Goal: Information Seeking & Learning: Learn about a topic

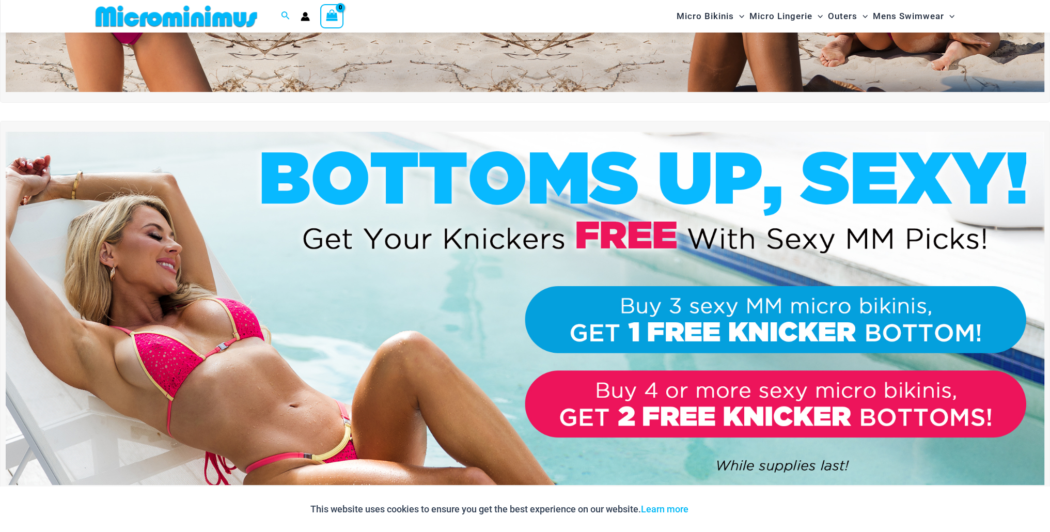
scroll to position [405, 0]
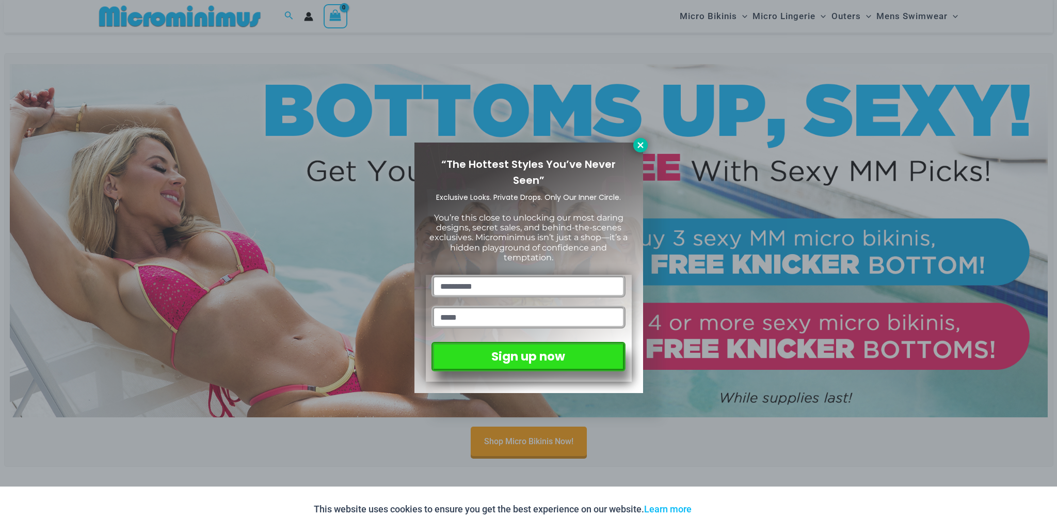
click at [638, 145] on icon at bounding box center [640, 144] width 9 height 9
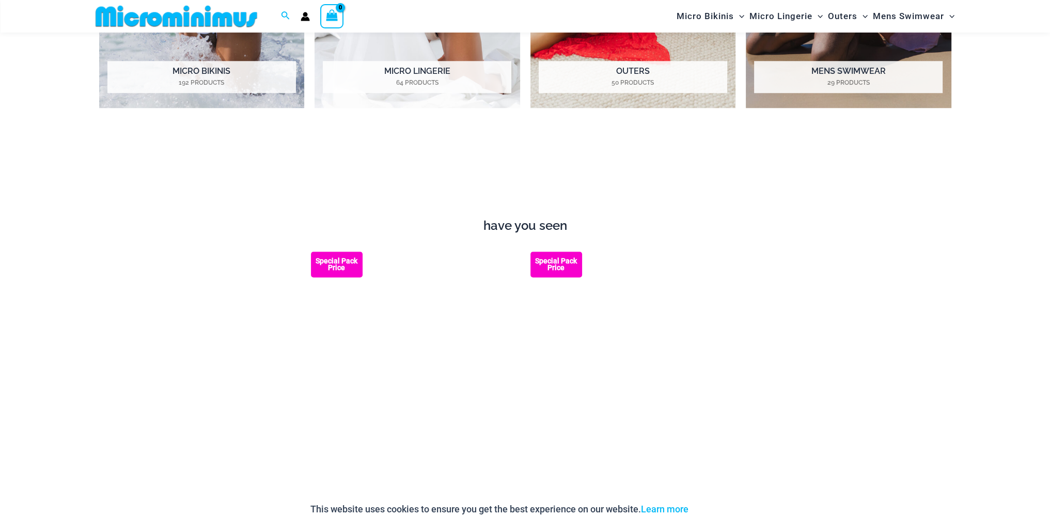
scroll to position [1283, 0]
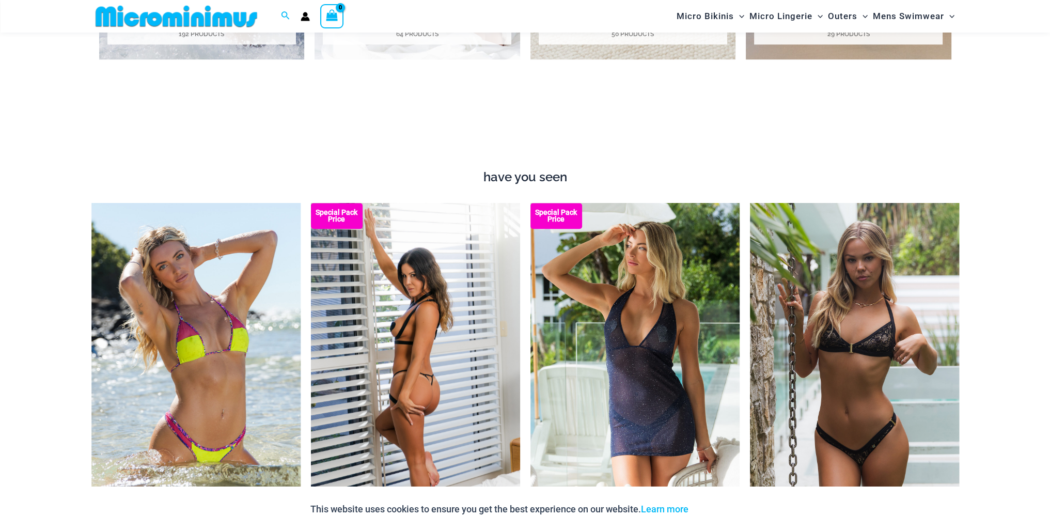
click at [423, 317] on img at bounding box center [415, 360] width 209 height 314
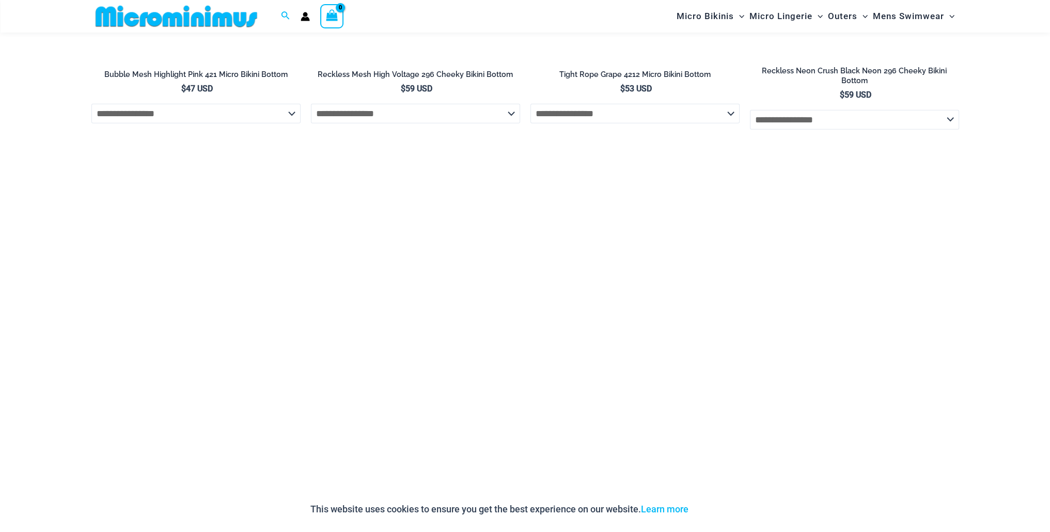
scroll to position [3554, 0]
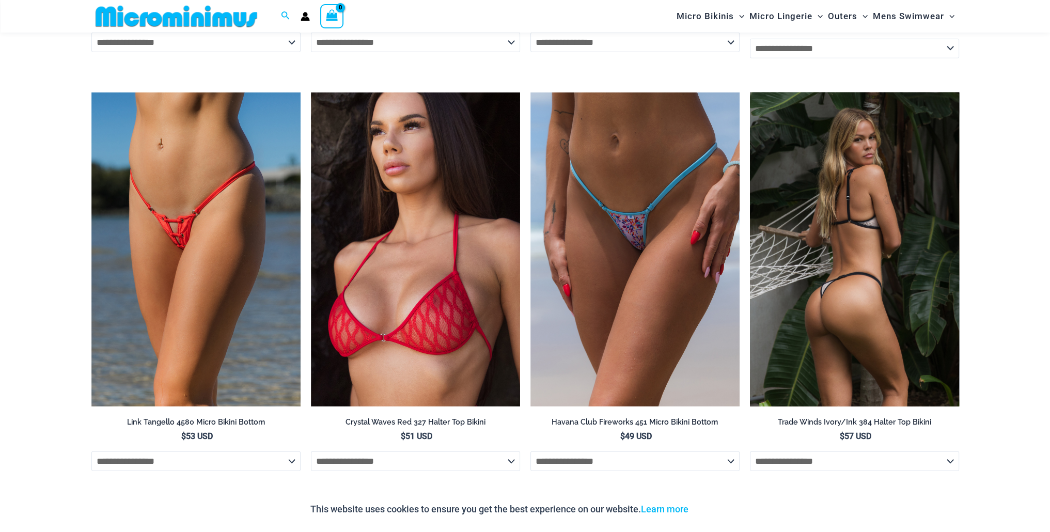
click at [840, 290] on img at bounding box center [854, 249] width 209 height 314
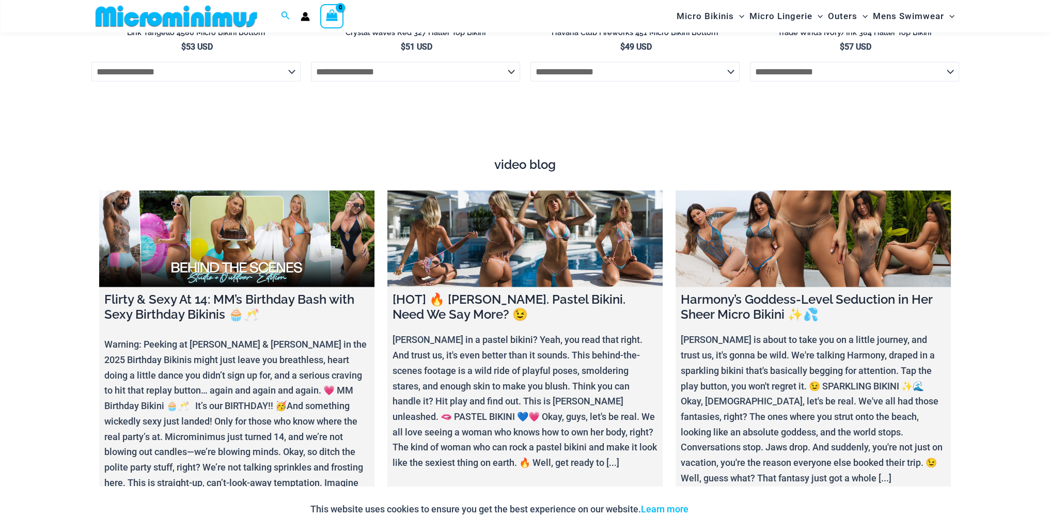
scroll to position [3967, 0]
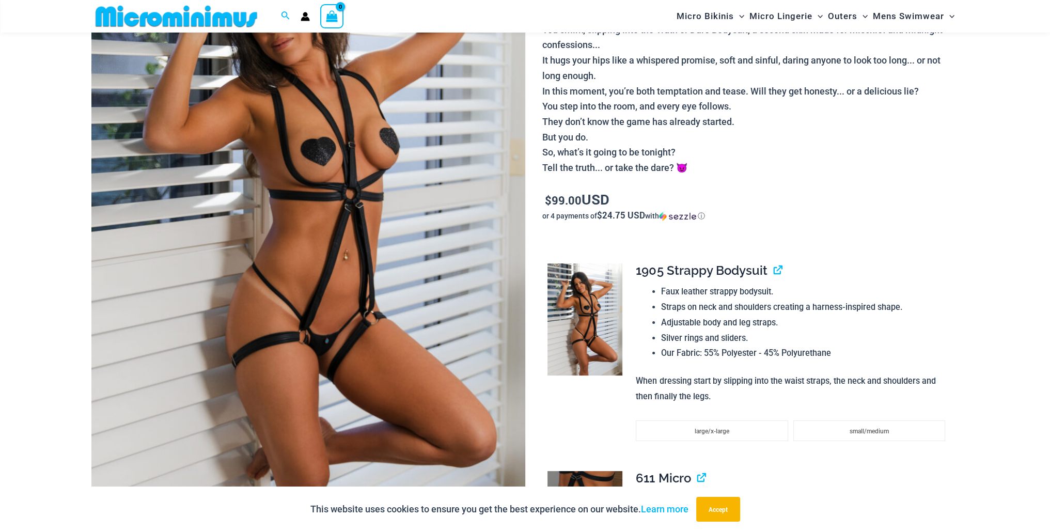
scroll to position [197, 0]
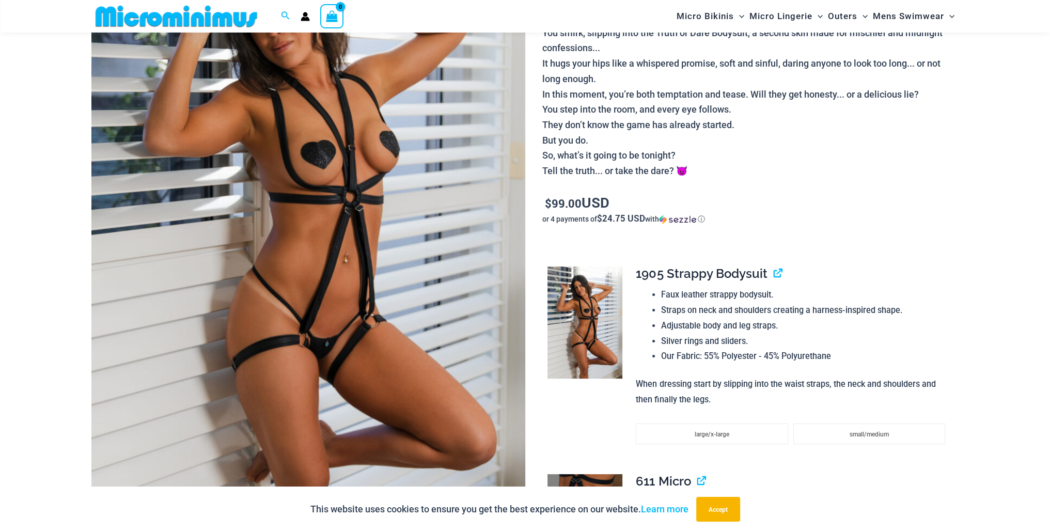
click at [427, 249] on img at bounding box center [308, 222] width 434 height 650
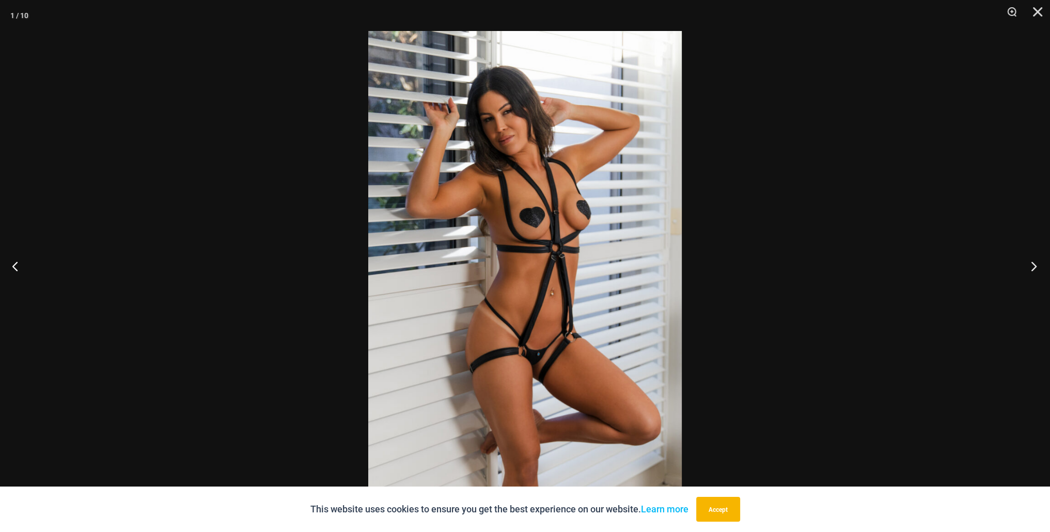
click at [1032, 266] on button "Next" at bounding box center [1030, 266] width 39 height 52
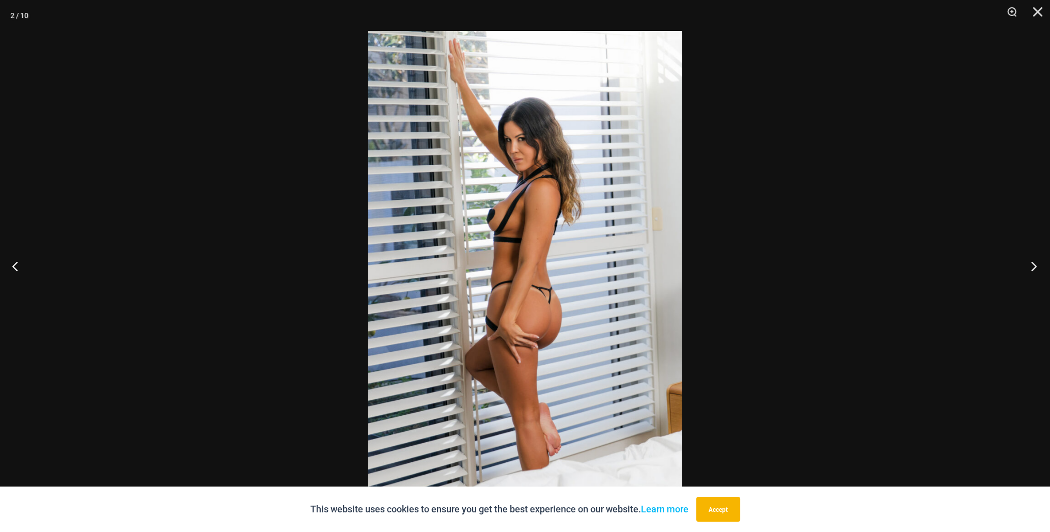
click at [1030, 268] on button "Next" at bounding box center [1030, 266] width 39 height 52
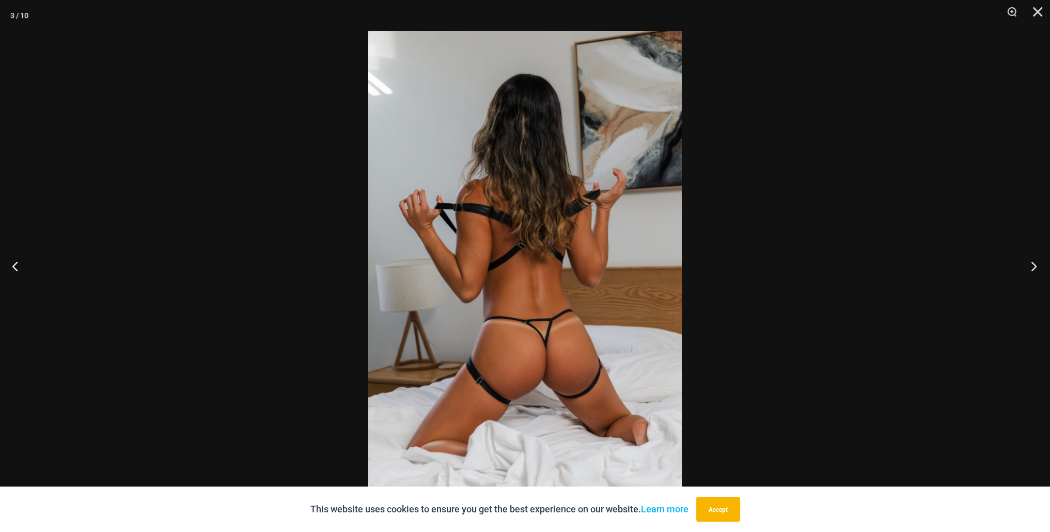
click at [1026, 265] on button "Next" at bounding box center [1030, 266] width 39 height 52
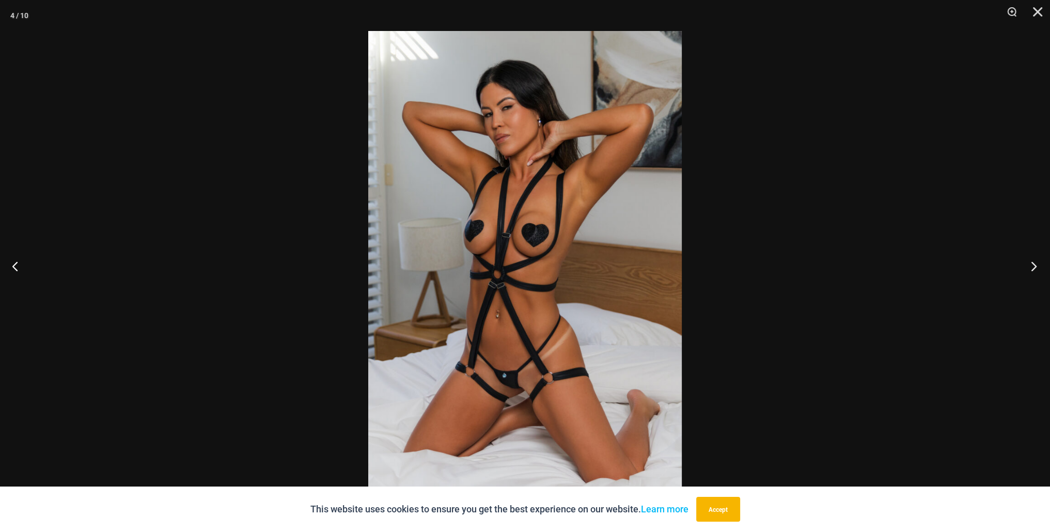
click at [1028, 266] on button "Next" at bounding box center [1030, 266] width 39 height 52
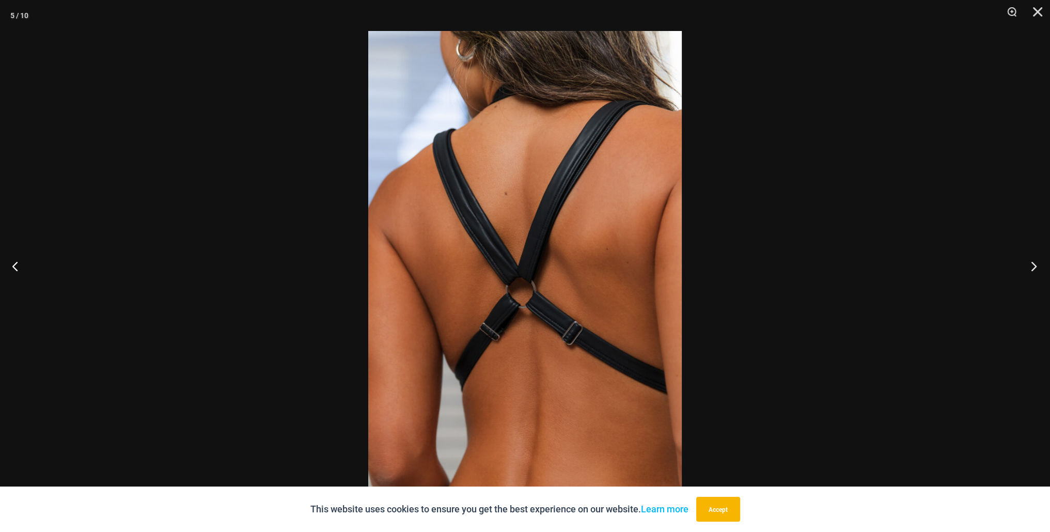
click at [1027, 265] on button "Next" at bounding box center [1030, 266] width 39 height 52
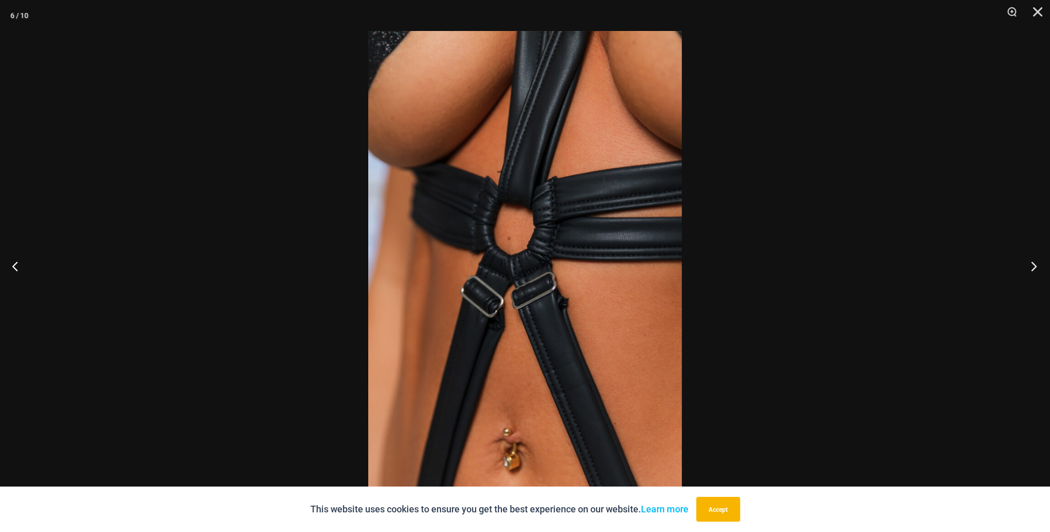
click at [1026, 266] on button "Next" at bounding box center [1030, 266] width 39 height 52
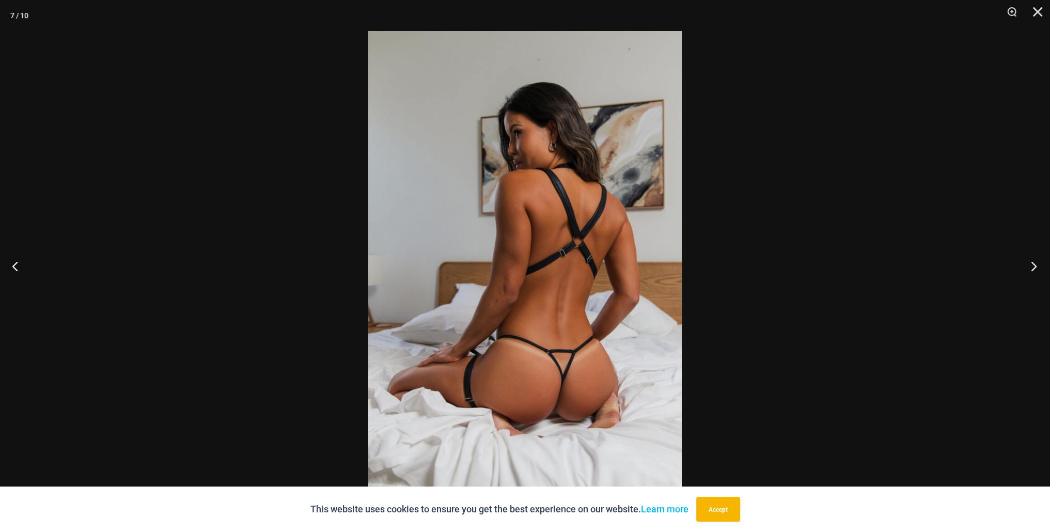
click at [1026, 266] on button "Next" at bounding box center [1030, 266] width 39 height 52
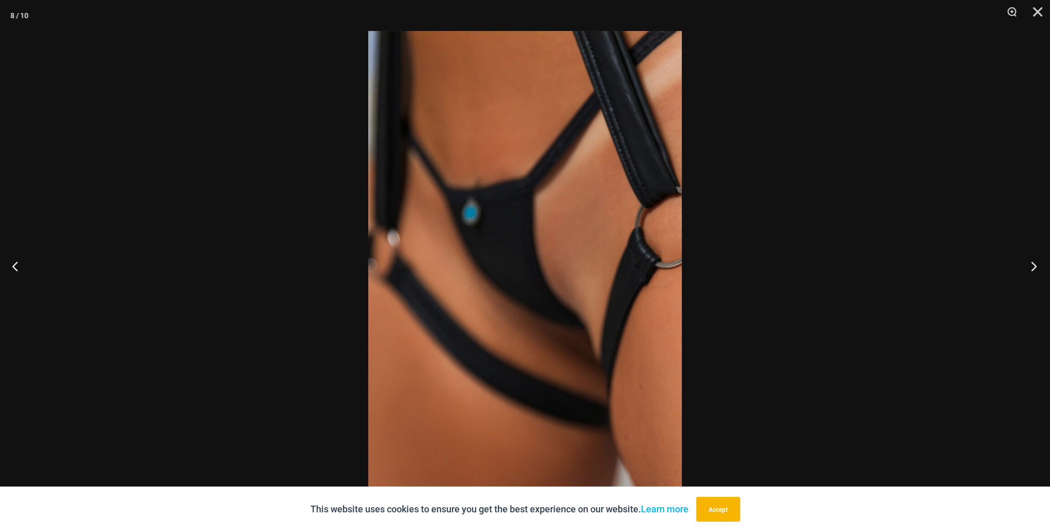
click at [1026, 266] on button "Next" at bounding box center [1030, 266] width 39 height 52
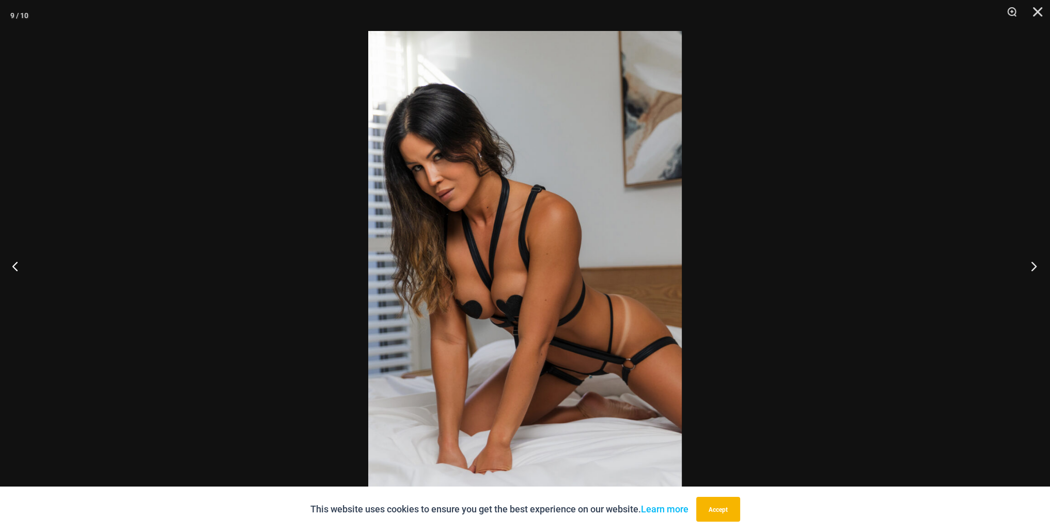
click at [1028, 264] on button "Next" at bounding box center [1030, 266] width 39 height 52
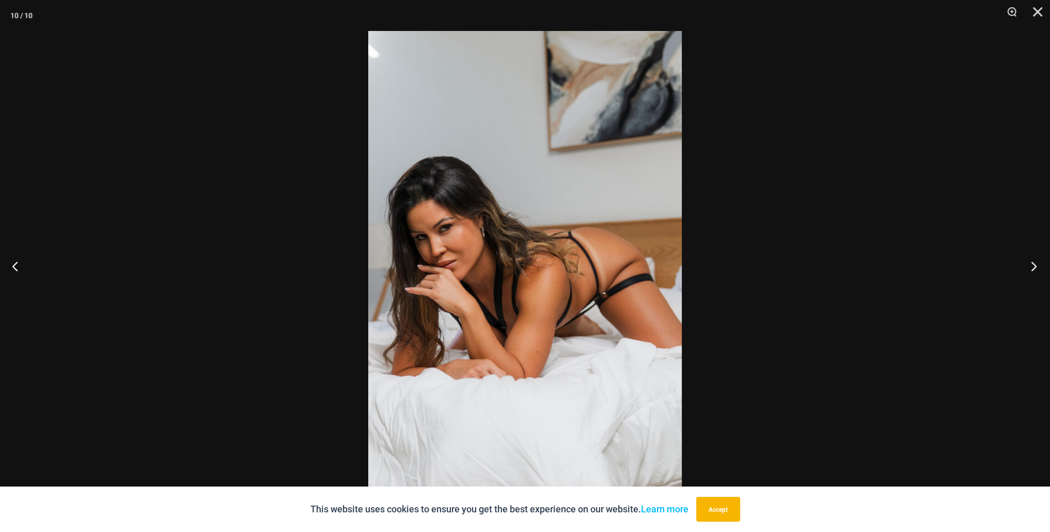
click at [1028, 264] on button "Next" at bounding box center [1030, 266] width 39 height 52
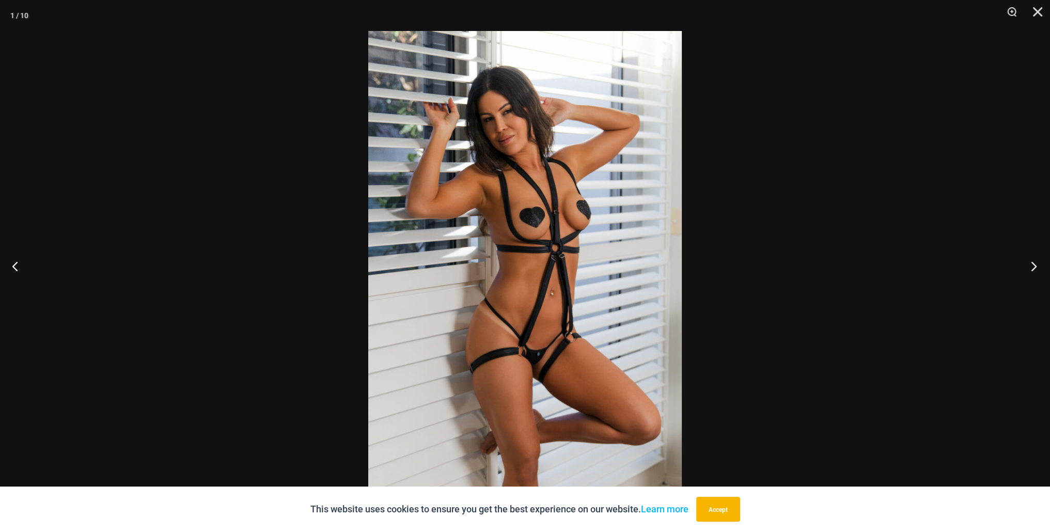
click at [1028, 264] on button "Next" at bounding box center [1030, 266] width 39 height 52
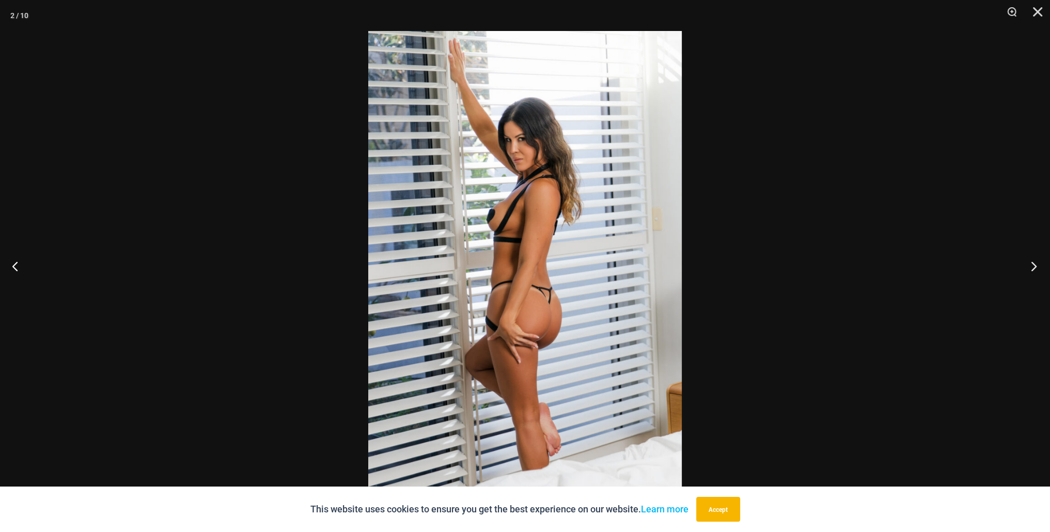
click at [1028, 264] on button "Next" at bounding box center [1030, 266] width 39 height 52
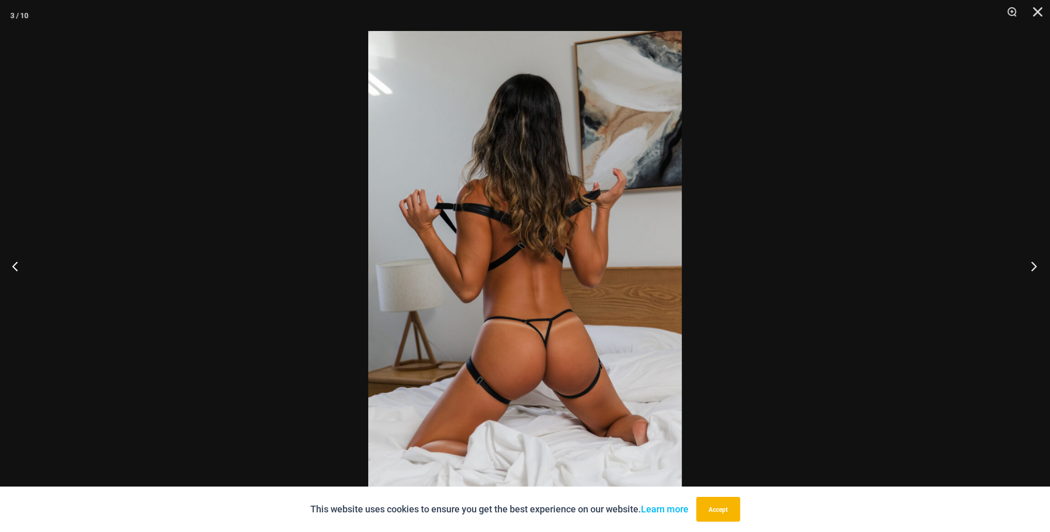
click at [1028, 264] on button "Next" at bounding box center [1030, 266] width 39 height 52
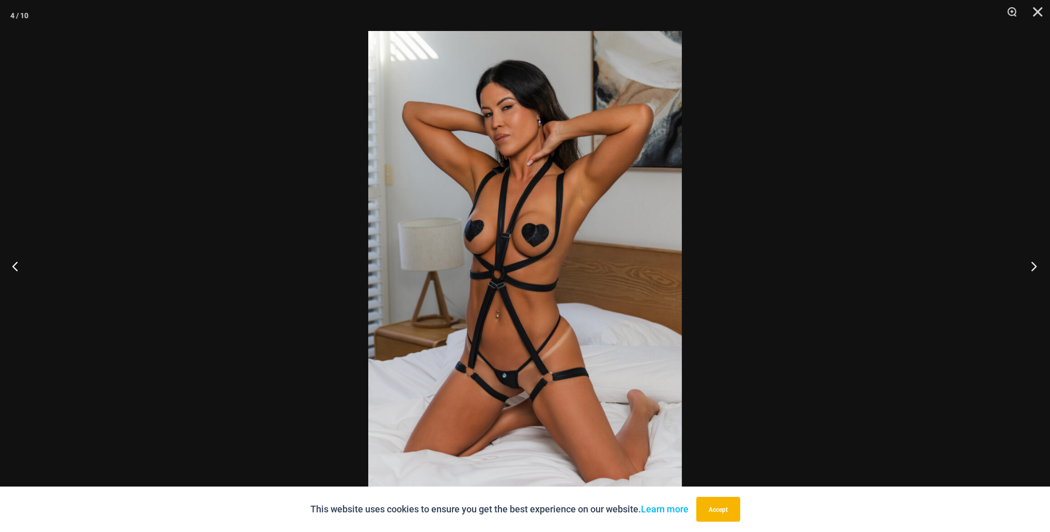
click at [1028, 264] on button "Next" at bounding box center [1030, 266] width 39 height 52
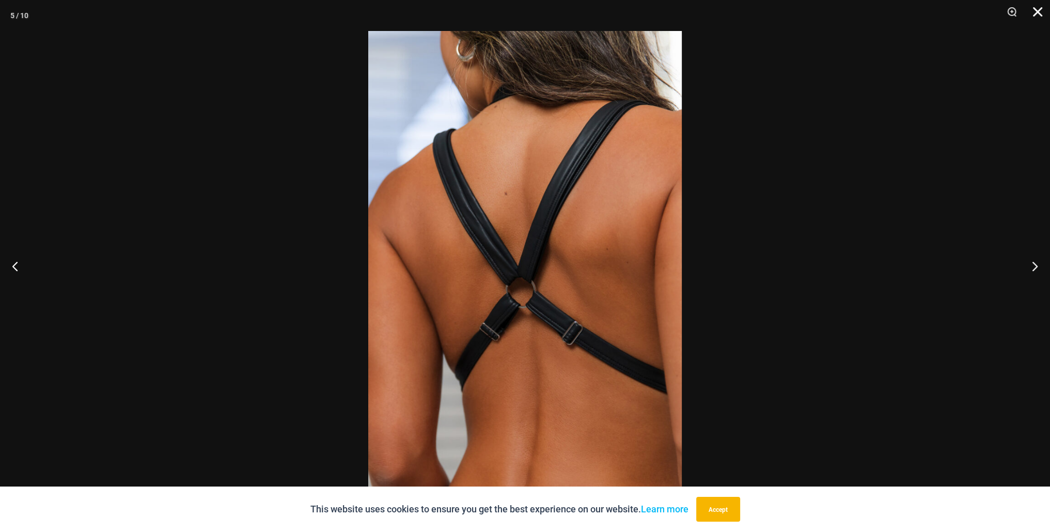
click at [1037, 12] on button "Close" at bounding box center [1034, 15] width 26 height 31
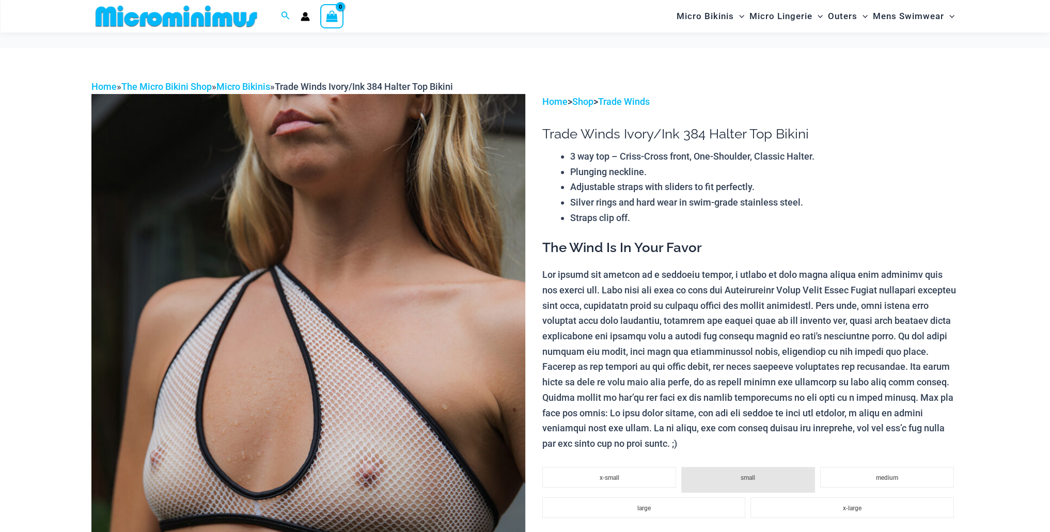
scroll to position [154, 0]
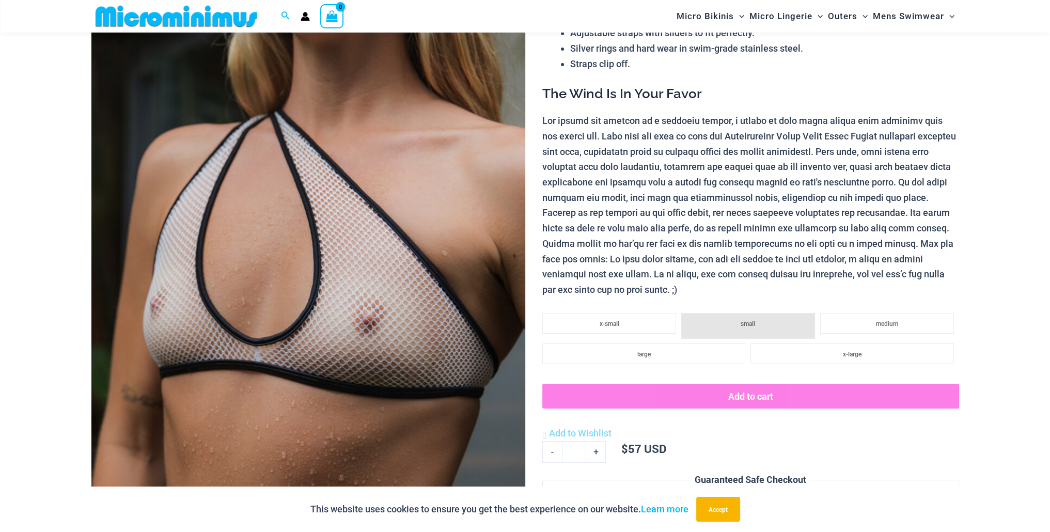
click at [394, 279] on img at bounding box center [308, 265] width 434 height 650
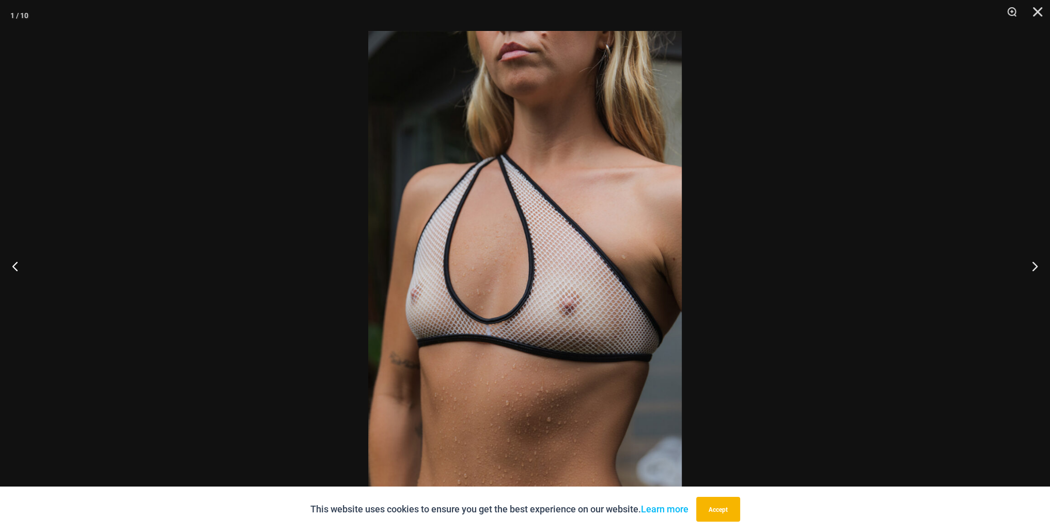
click at [569, 283] on img at bounding box center [524, 266] width 313 height 470
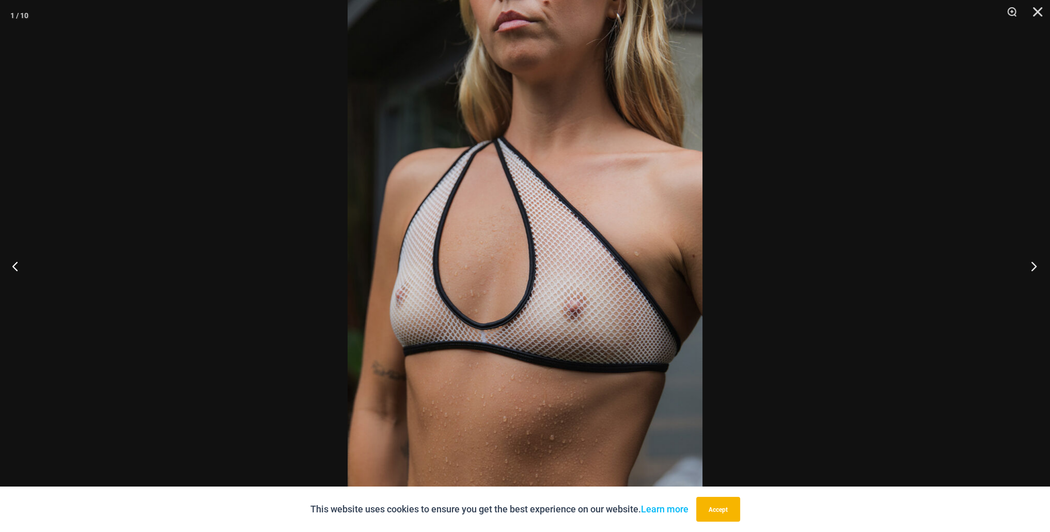
click at [1028, 265] on button "Next" at bounding box center [1030, 266] width 39 height 52
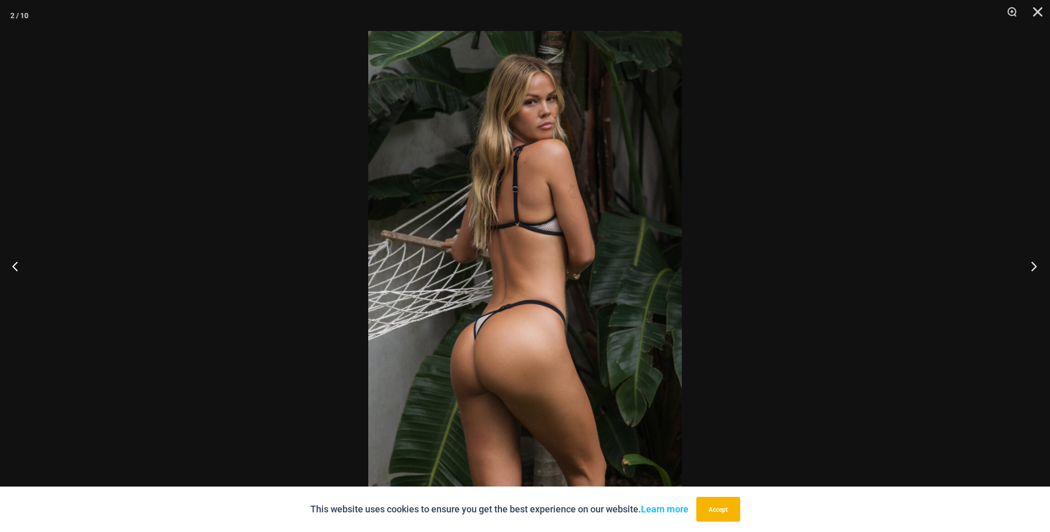
click at [1027, 267] on button "Next" at bounding box center [1030, 266] width 39 height 52
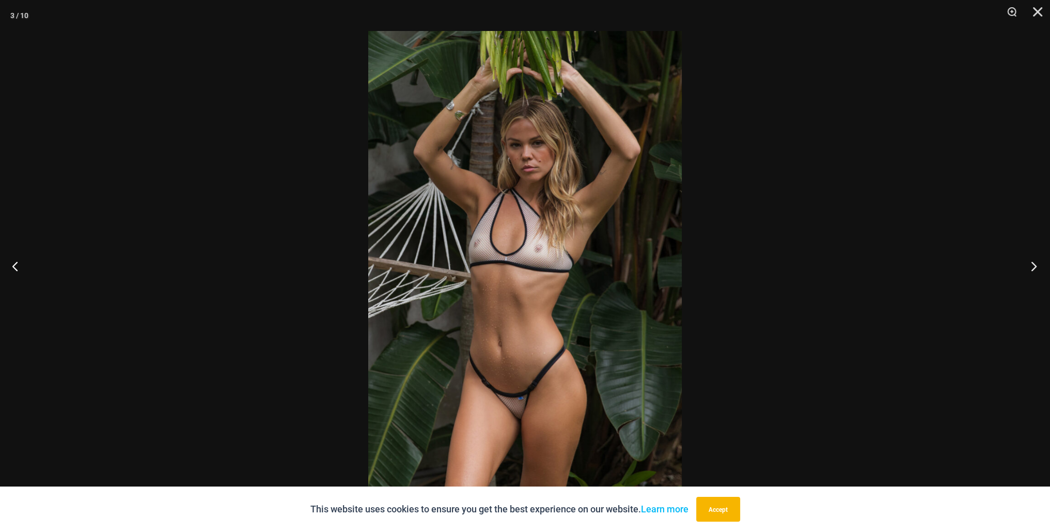
click at [1026, 268] on button "Next" at bounding box center [1030, 266] width 39 height 52
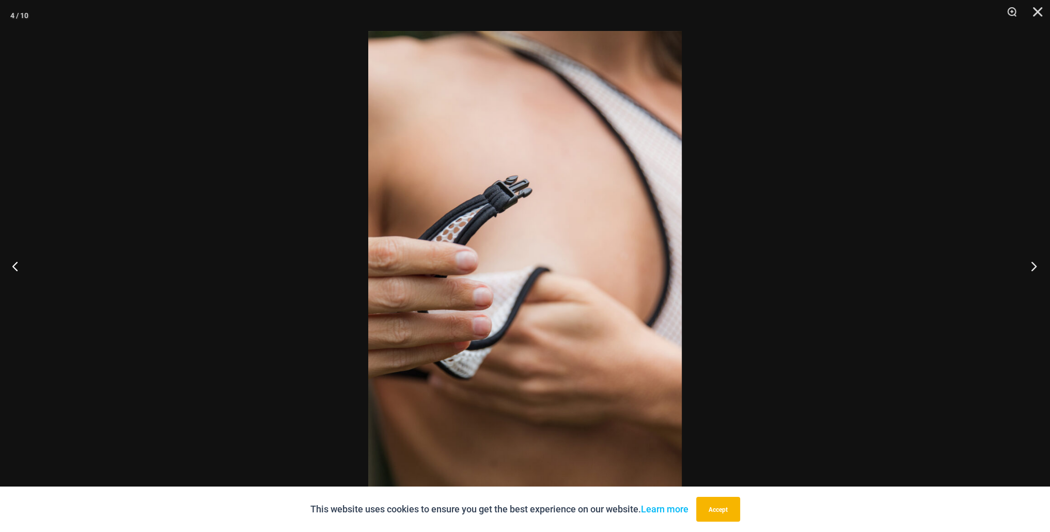
click at [1024, 267] on button "Next" at bounding box center [1030, 266] width 39 height 52
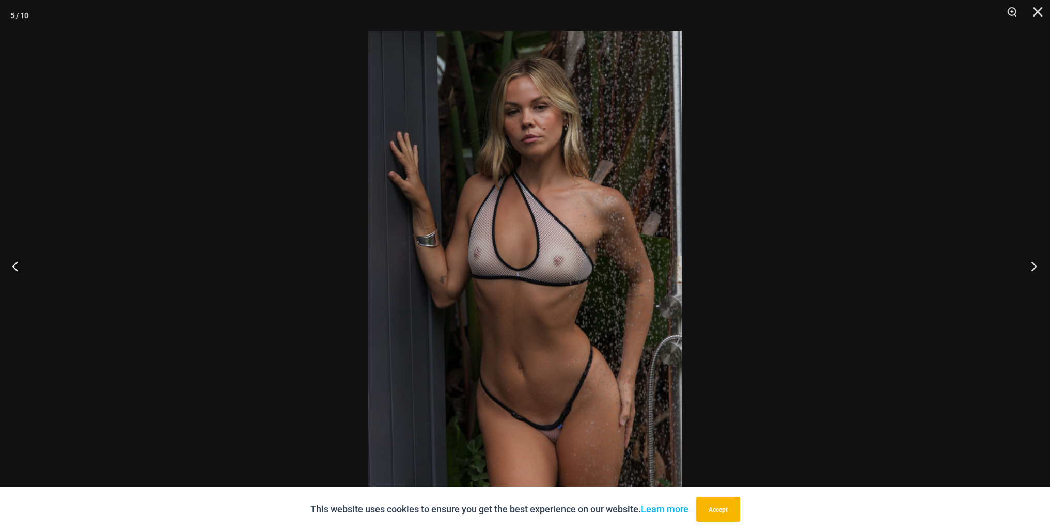
click at [1024, 267] on button "Next" at bounding box center [1030, 266] width 39 height 52
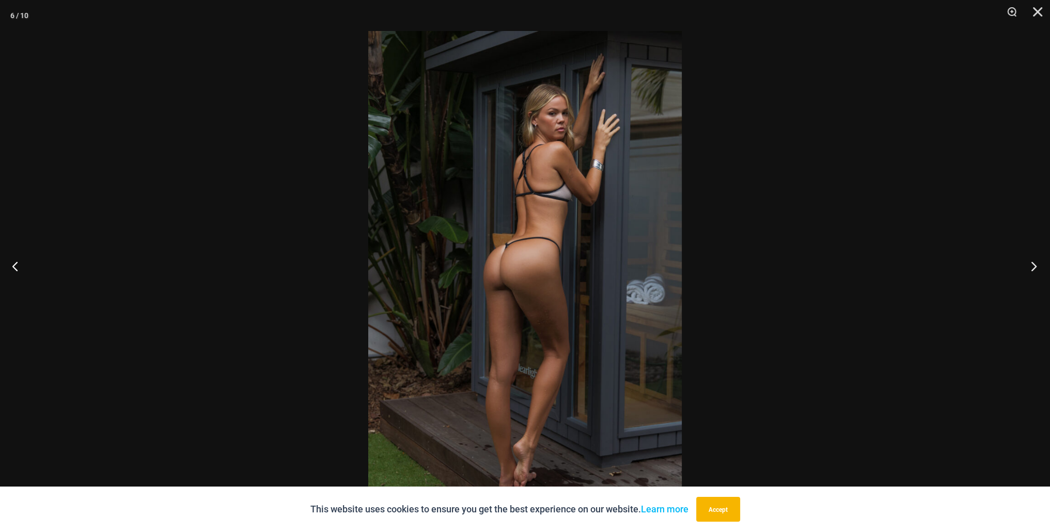
click at [1024, 267] on button "Next" at bounding box center [1030, 266] width 39 height 52
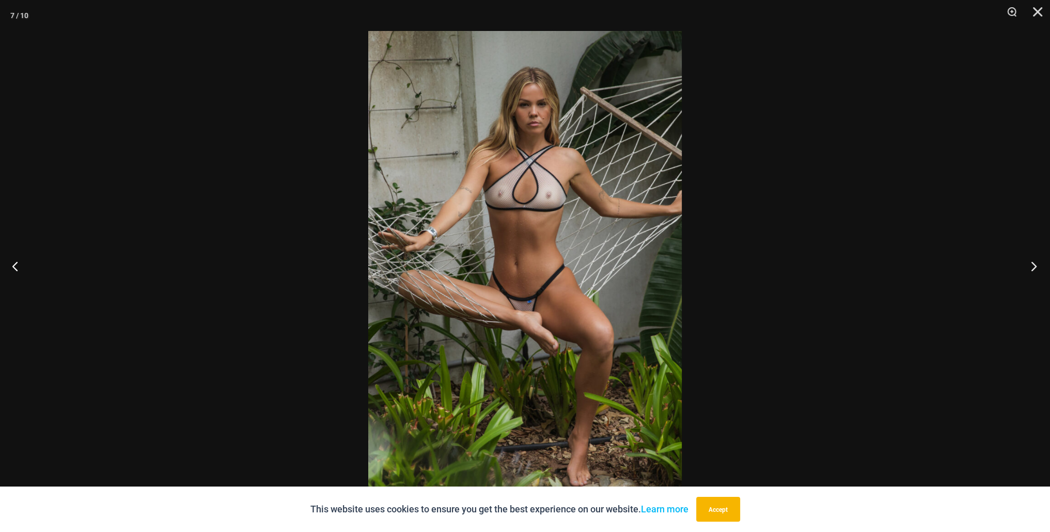
click at [1024, 267] on button "Next" at bounding box center [1030, 266] width 39 height 52
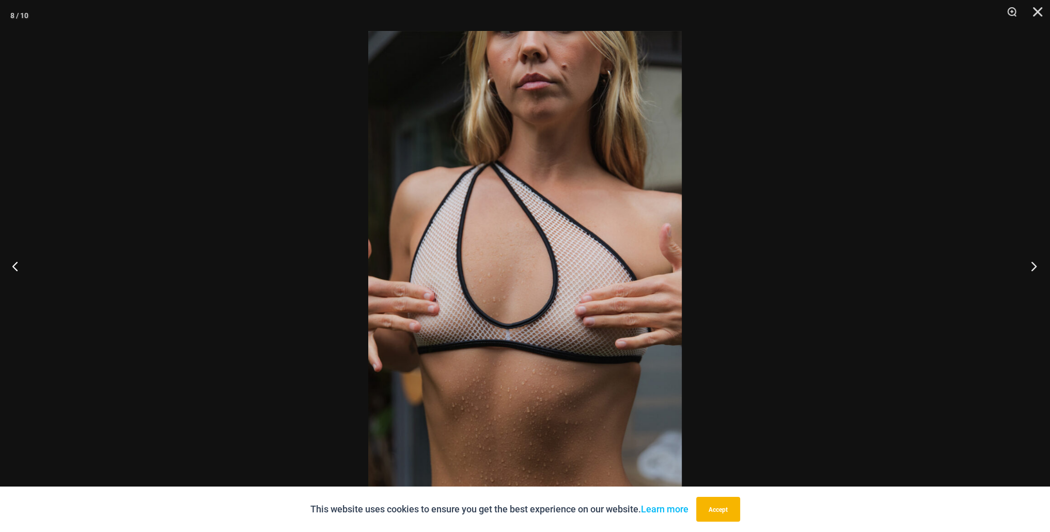
click at [1023, 267] on button "Next" at bounding box center [1030, 266] width 39 height 52
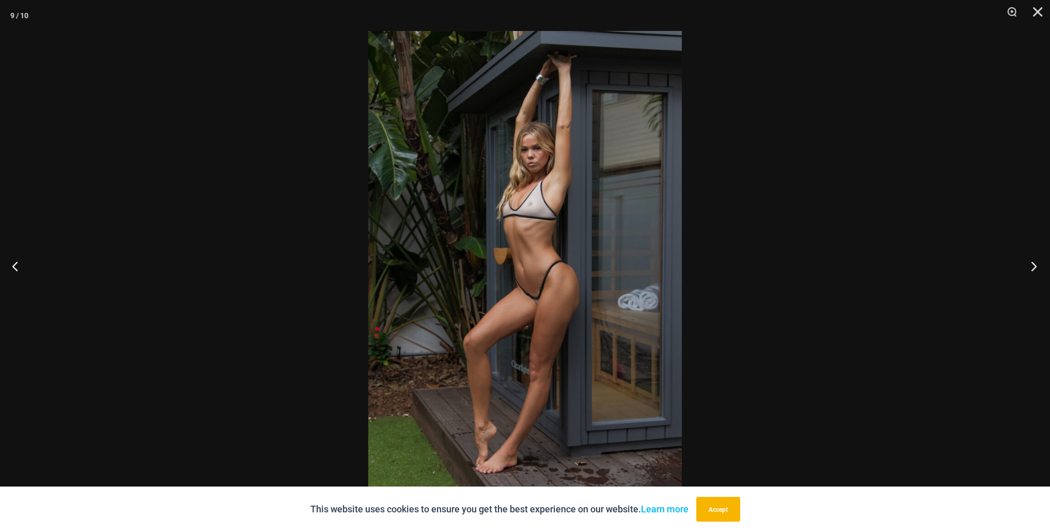
click at [1023, 267] on button "Next" at bounding box center [1030, 266] width 39 height 52
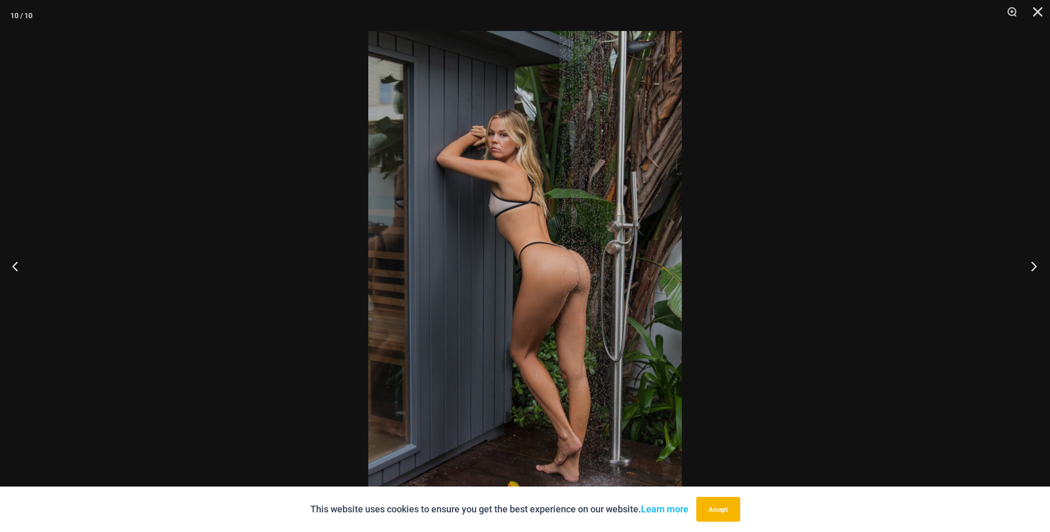
click at [1023, 266] on button "Next" at bounding box center [1030, 266] width 39 height 52
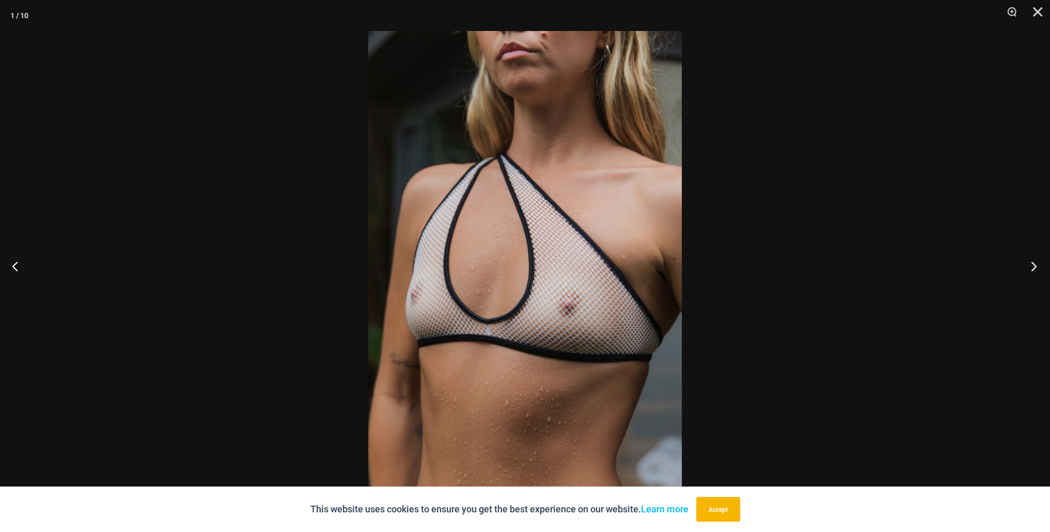
click at [1023, 266] on button "Next" at bounding box center [1030, 266] width 39 height 52
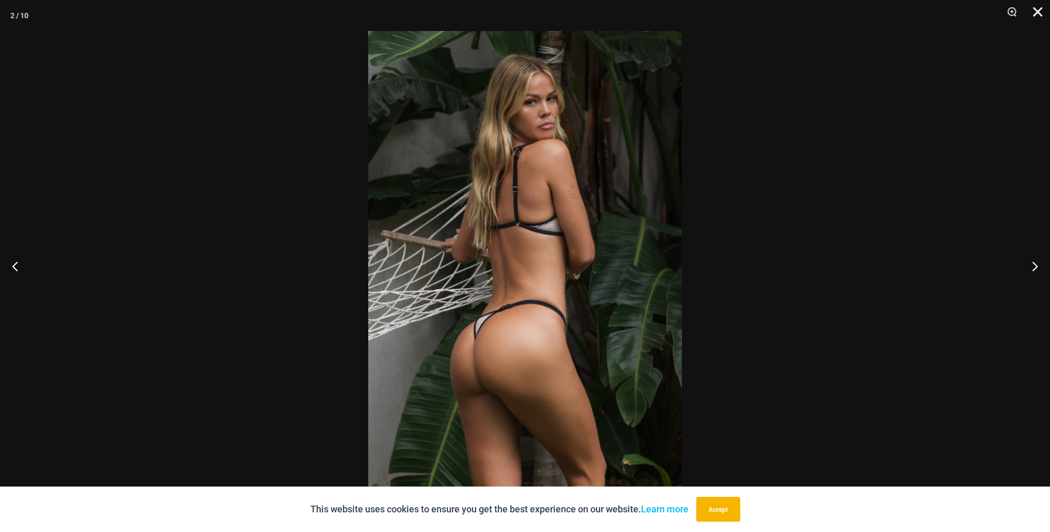
click at [1039, 12] on button "Close" at bounding box center [1034, 15] width 26 height 31
